Goal: Task Accomplishment & Management: Complete application form

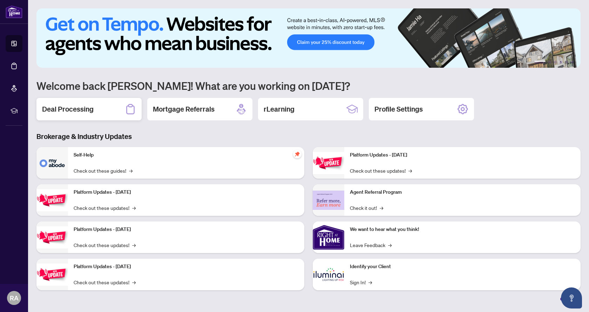
click at [102, 110] on div "Deal Processing" at bounding box center [88, 109] width 105 height 22
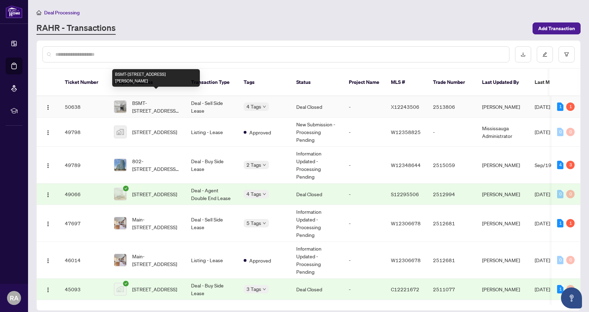
click at [153, 99] on span "BSMT-[STREET_ADDRESS][PERSON_NAME]" at bounding box center [156, 106] width 48 height 15
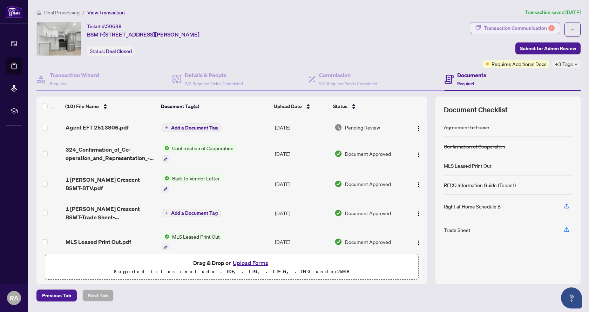
click at [538, 28] on div "Transaction Communication 1" at bounding box center [519, 27] width 71 height 11
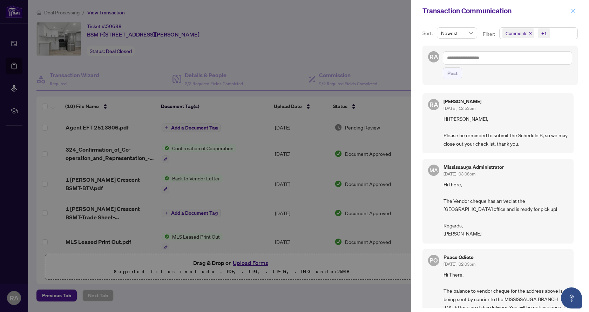
click at [572, 15] on span "button" at bounding box center [573, 10] width 5 height 11
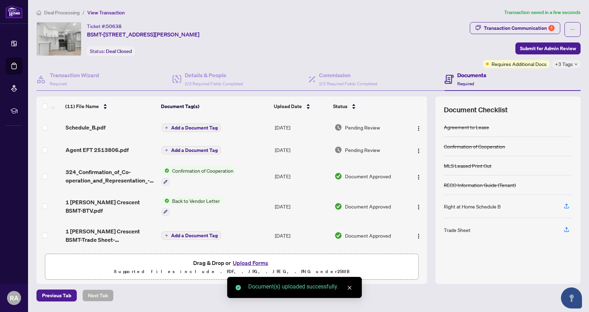
click at [174, 132] on td "Add a Document Tag" at bounding box center [215, 127] width 113 height 22
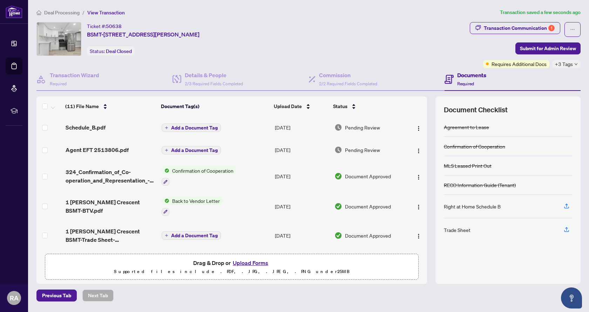
click at [195, 126] on span "Add a Document Tag" at bounding box center [194, 127] width 47 height 5
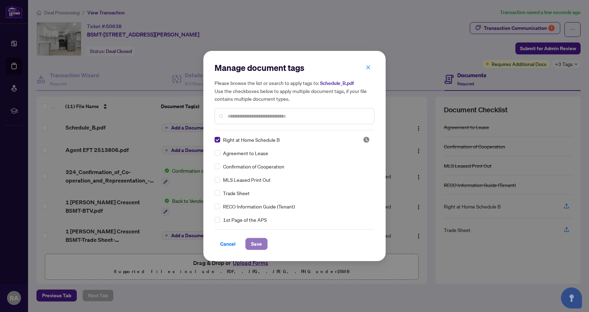
click at [254, 246] on span "Save" at bounding box center [256, 243] width 11 height 11
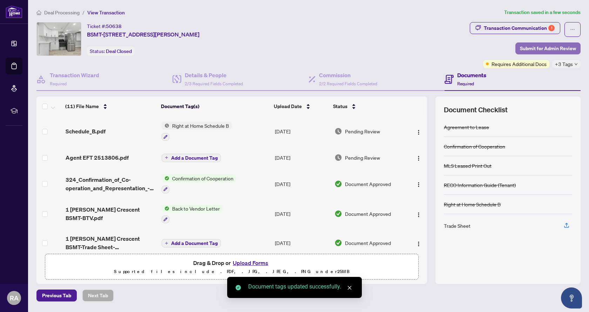
click at [535, 50] on span "Submit for Admin Review" at bounding box center [548, 48] width 56 height 11
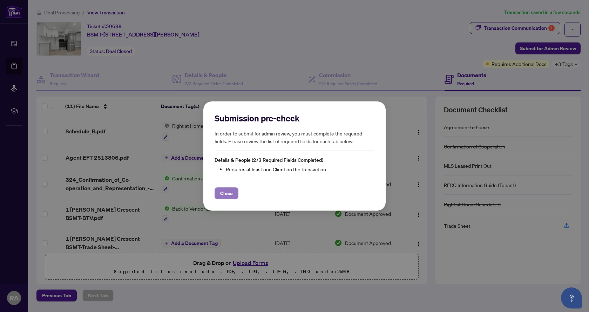
click at [225, 194] on span "Close" at bounding box center [226, 192] width 13 height 11
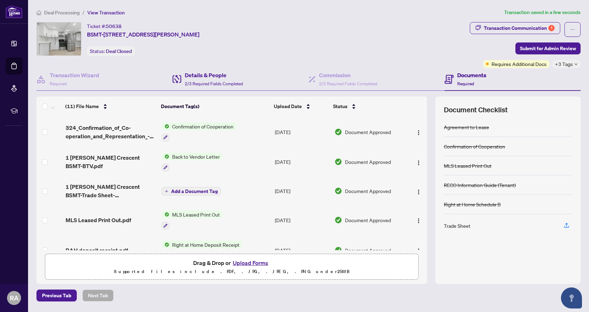
scroll to position [70, 0]
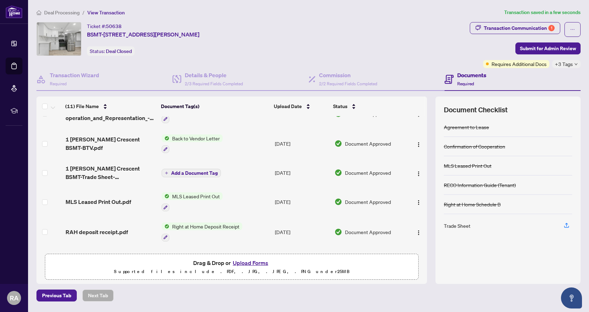
click at [459, 79] on div "Documents Required" at bounding box center [471, 79] width 29 height 16
click at [538, 48] on span "Submit for Admin Review" at bounding box center [548, 48] width 56 height 11
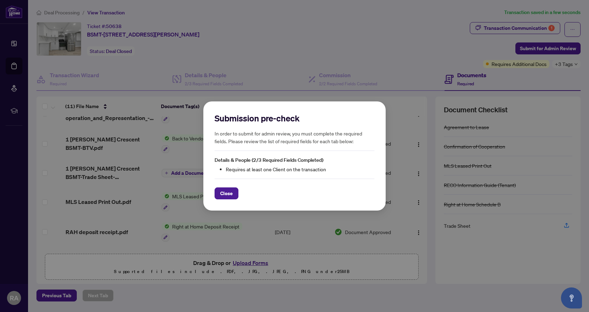
click at [223, 193] on span "Close" at bounding box center [226, 192] width 13 height 11
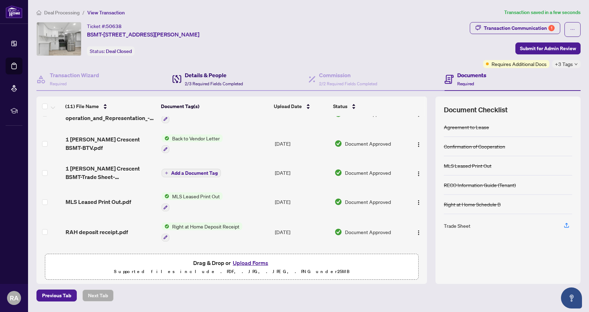
click at [193, 76] on h4 "Details & People" at bounding box center [214, 75] width 58 height 8
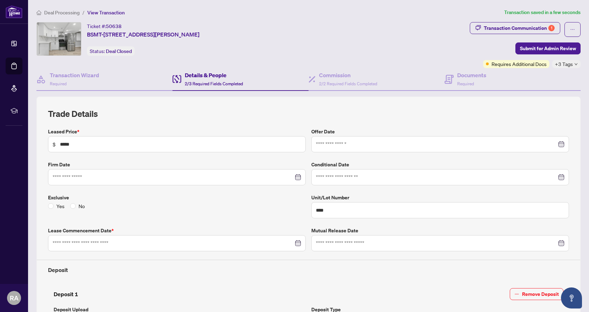
type input "**********"
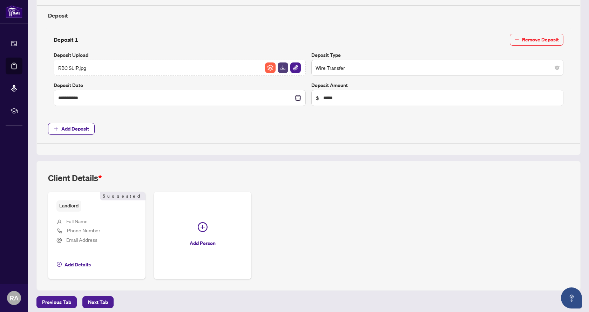
scroll to position [258, 0]
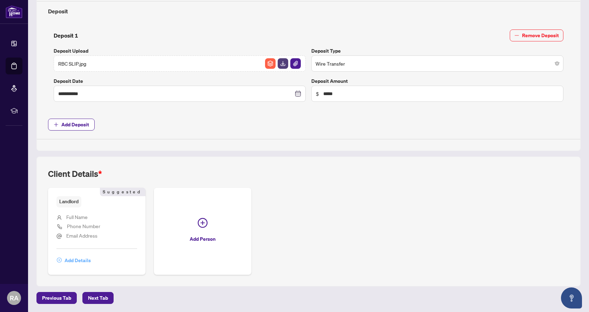
click at [77, 259] on span "Add Details" at bounding box center [77, 259] width 26 height 11
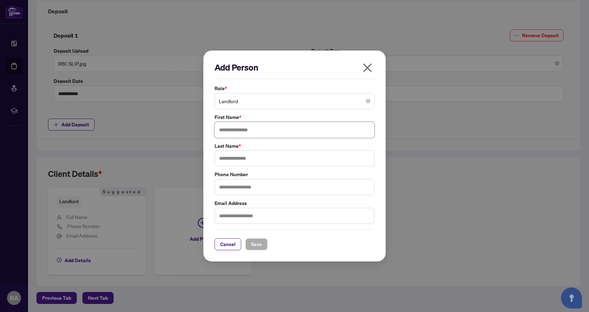
click at [261, 133] on input "text" at bounding box center [294, 130] width 160 height 16
type input "*******"
click at [265, 248] on button "Save" at bounding box center [256, 244] width 22 height 12
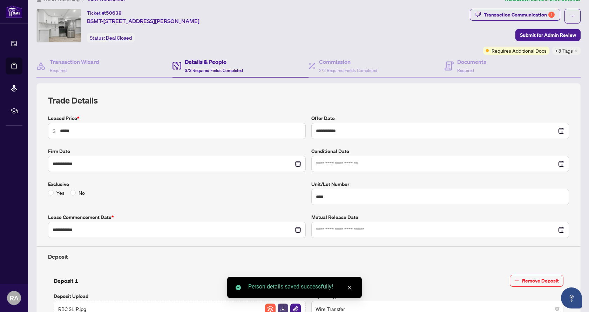
scroll to position [4, 0]
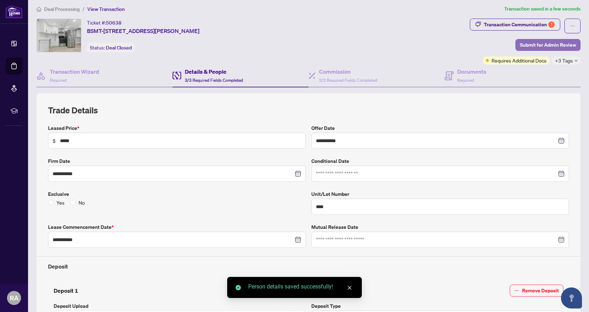
click at [557, 42] on span "Submit for Admin Review" at bounding box center [548, 44] width 56 height 11
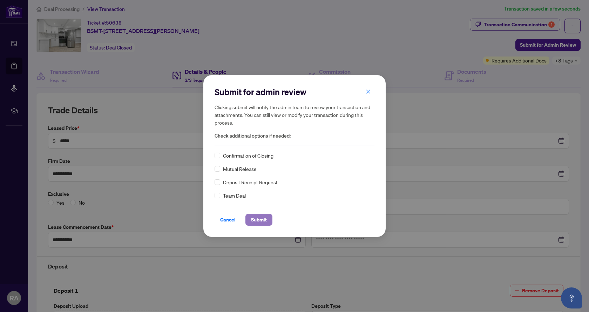
click at [270, 223] on button "Submit" at bounding box center [258, 219] width 27 height 12
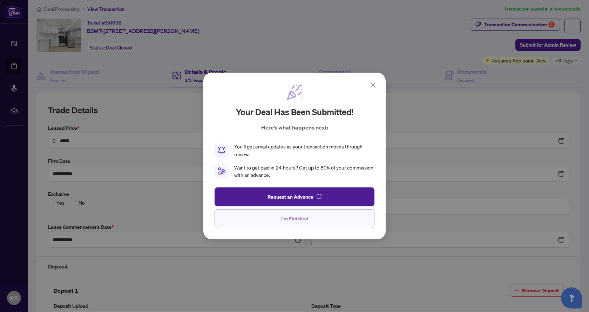
click at [324, 219] on button "I'm Finished" at bounding box center [294, 218] width 160 height 19
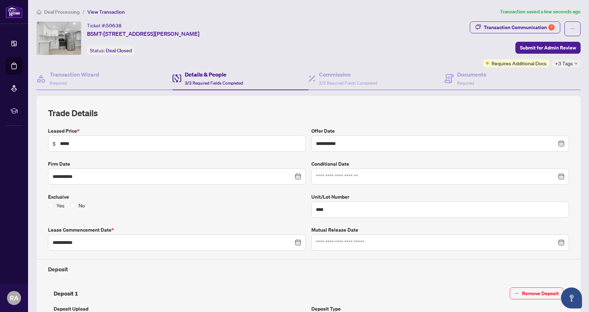
scroll to position [0, 0]
